Goal: Information Seeking & Learning: Learn about a topic

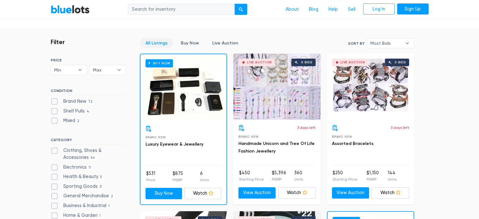
scroll to position [210, 0]
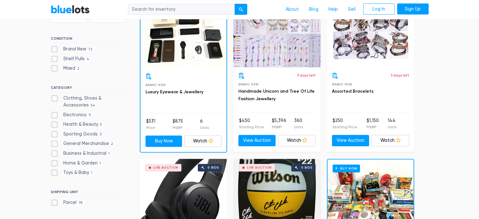
click at [54, 125] on label "Health & Beauty 5" at bounding box center [78, 124] width 54 height 7
click at [54, 125] on Beauty"] "Health & Beauty 5" at bounding box center [53, 123] width 4 height 4
checkbox Beauty"] "true"
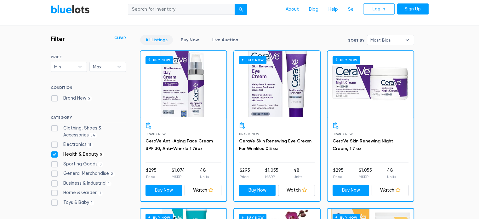
scroll to position [222, 0]
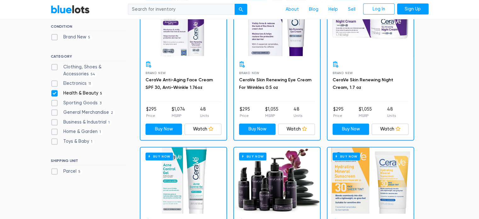
click at [54, 91] on label "Health & Beauty 5" at bounding box center [78, 93] width 54 height 7
click at [54, 91] on Beauty"] "Health & Beauty 5" at bounding box center [53, 92] width 4 height 4
checkbox Beauty"] "false"
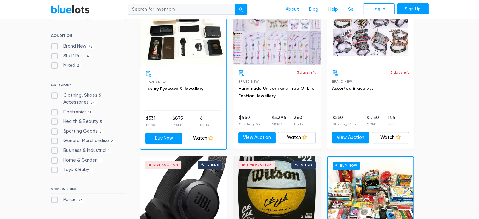
scroll to position [222, 0]
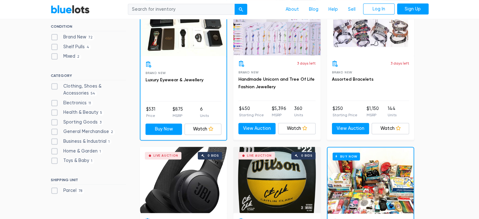
click at [55, 130] on label "General Merchandise 2" at bounding box center [83, 131] width 65 height 7
click at [55, 130] on Merchandise"] "General Merchandise 2" at bounding box center [53, 130] width 4 height 4
checkbox Merchandise"] "true"
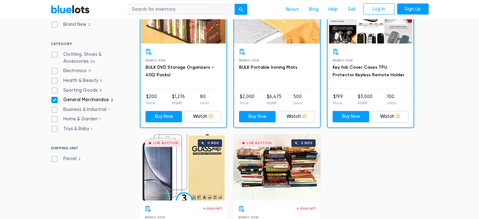
scroll to position [222, 0]
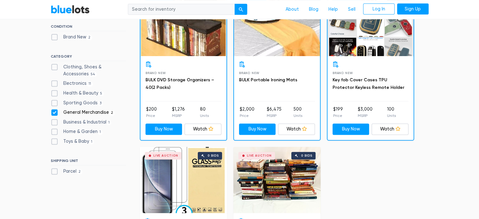
click at [56, 112] on label "General Merchandise 2" at bounding box center [83, 112] width 65 height 7
click at [55, 112] on Merchandise"] "General Merchandise 2" at bounding box center [53, 111] width 4 height 4
checkbox Merchandise"] "false"
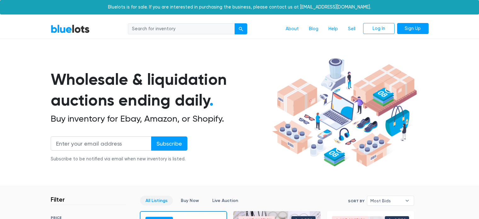
scroll to position [169, 0]
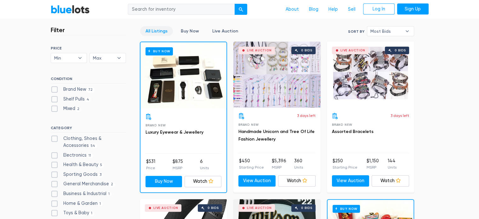
click at [55, 155] on label "Electronics 11" at bounding box center [72, 155] width 42 height 7
click at [55, 155] on input "Electronics 11" at bounding box center [53, 154] width 4 height 4
checkbox input "true"
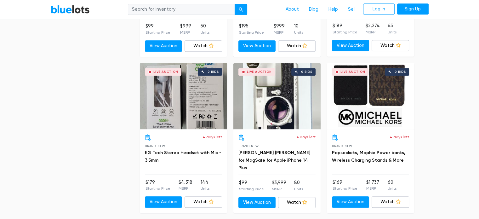
scroll to position [379, 0]
